Goal: Find contact information: Find contact information

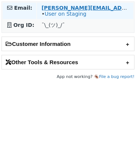
click at [81, 5] on strong "[PERSON_NAME][EMAIL_ADDRESS][DOMAIN_NAME]" at bounding box center [116, 8] width 150 height 6
click at [64, 17] on link "User on Staging" at bounding box center [65, 14] width 42 height 6
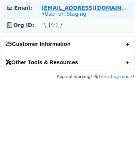
click at [63, 8] on strong "esmith@abt.com" at bounding box center [92, 8] width 102 height 6
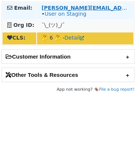
click at [59, 5] on strong "[PERSON_NAME][EMAIL_ADDRESS][DOMAIN_NAME]" at bounding box center [116, 8] width 150 height 6
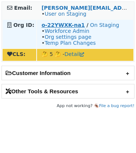
click at [55, 25] on strong "o-22YWXK-na1" at bounding box center [62, 25] width 43 height 6
click at [46, 23] on strong "o-23JHMX-na1" at bounding box center [61, 25] width 41 height 6
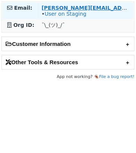
click at [53, 9] on strong "[PERSON_NAME][EMAIL_ADDRESS][DOMAIN_NAME]" at bounding box center [116, 8] width 150 height 6
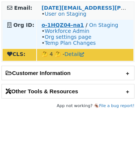
click at [66, 23] on strong "o-1HQZ04-na1" at bounding box center [62, 25] width 42 height 6
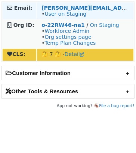
click at [44, 19] on td "elena@hpe.com • User on Staging" at bounding box center [85, 11] width 96 height 16
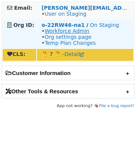
click at [54, 28] on link "Workforce Admin" at bounding box center [66, 31] width 45 height 6
click at [54, 25] on strong "o-22RW46-na1" at bounding box center [62, 25] width 43 height 6
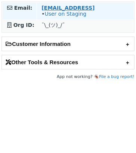
click at [75, 8] on strong "[EMAIL_ADDRESS]" at bounding box center [67, 8] width 53 height 6
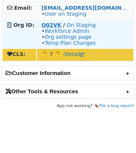
click at [54, 24] on strong "Q02VK" at bounding box center [51, 25] width 20 height 6
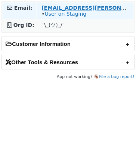
click at [62, 6] on strong "[EMAIL_ADDRESS][PERSON_NAME][DOMAIN_NAME]" at bounding box center [116, 8] width 150 height 6
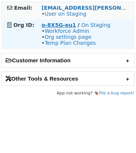
click at [47, 26] on strong "o-8X5G-eu1" at bounding box center [58, 25] width 34 height 6
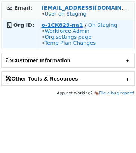
click at [55, 22] on strong "o-1CK829-na1" at bounding box center [61, 25] width 41 height 6
click at [47, 23] on strong "o-1CK829-na1" at bounding box center [61, 25] width 41 height 6
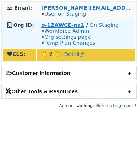
click at [56, 25] on strong "o-1ZAWCE-na1" at bounding box center [62, 25] width 43 height 6
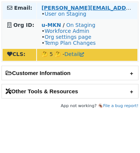
click at [57, 5] on strong "stefano.ellul@yolo.com" at bounding box center [116, 8] width 150 height 6
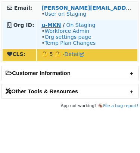
click at [58, 24] on td "u-MKN / On Staging • Workforce Admin • Org settings page • Temp Plan Changes" at bounding box center [87, 34] width 100 height 28
click at [58, 24] on strong "u-MKN" at bounding box center [50, 25] width 19 height 6
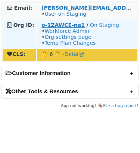
click at [66, 26] on strong "o-1ZAWCE-na1" at bounding box center [62, 25] width 43 height 6
click at [65, 23] on strong "o-1ZAWCE-na1" at bounding box center [62, 25] width 43 height 6
click at [71, 24] on strong "o-1ZAWCE-na1" at bounding box center [62, 25] width 43 height 6
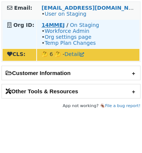
click at [48, 24] on strong "14MMEJ" at bounding box center [52, 25] width 23 height 6
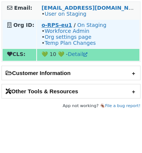
click at [51, 24] on strong "o-RPS-eu1" at bounding box center [56, 25] width 31 height 6
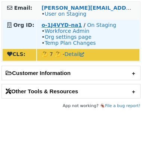
click at [50, 22] on strong "o-1J4VYD-na1" at bounding box center [61, 25] width 40 height 6
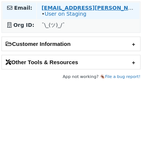
click at [62, 6] on strong "[EMAIL_ADDRESS][PERSON_NAME][DOMAIN_NAME]" at bounding box center [116, 8] width 150 height 6
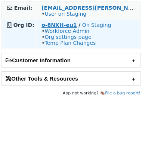
click at [65, 25] on strong "o-8NXH-eu1" at bounding box center [58, 25] width 35 height 6
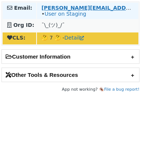
click at [56, 6] on strong "[PERSON_NAME][EMAIL_ADDRESS][PERSON_NAME][DOMAIN_NAME]" at bounding box center [140, 8] width 199 height 6
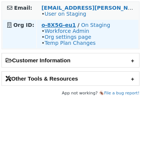
click at [59, 23] on strong "o-8X5G-eu1" at bounding box center [58, 25] width 34 height 6
click at [52, 25] on strong "o-8X5G-eu1" at bounding box center [58, 25] width 34 height 6
